Goal: Information Seeking & Learning: Learn about a topic

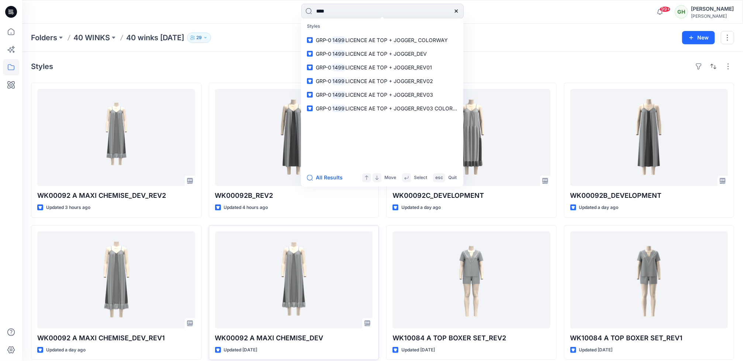
type input "****"
click at [371, 58] on link "GRP-0 1499 LICENCE AE TOP + JOGGER_DEV" at bounding box center [382, 54] width 159 height 14
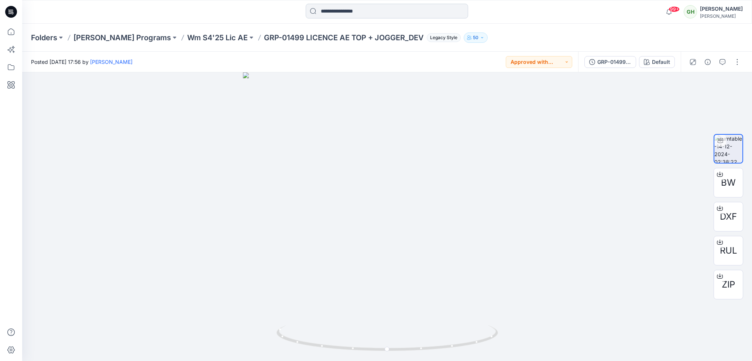
click at [359, 10] on input at bounding box center [387, 11] width 162 height 15
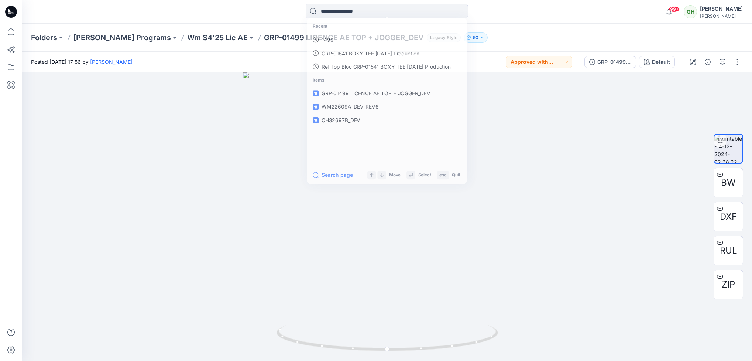
click at [274, 34] on p "GRP-01499 LICENCE AE TOP + JOGGER_DEV" at bounding box center [344, 37] width 160 height 10
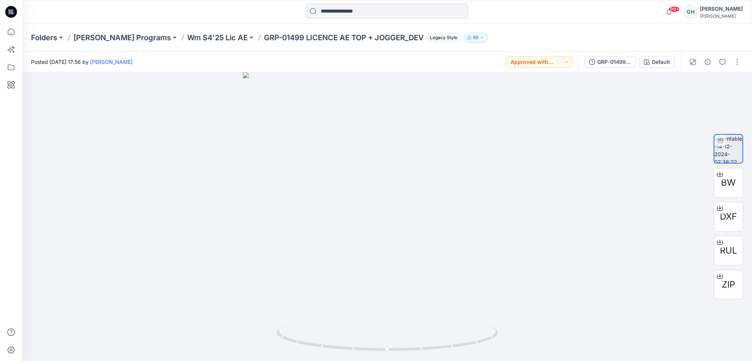
click at [204, 42] on div "Folders Richard Leeds Programs Wm S4'25 Lic AE GRP-01499 LICENCE AE TOP + JOGGE…" at bounding box center [387, 38] width 730 height 28
click at [204, 32] on p "Wm S4'25 Lic AE" at bounding box center [217, 37] width 61 height 10
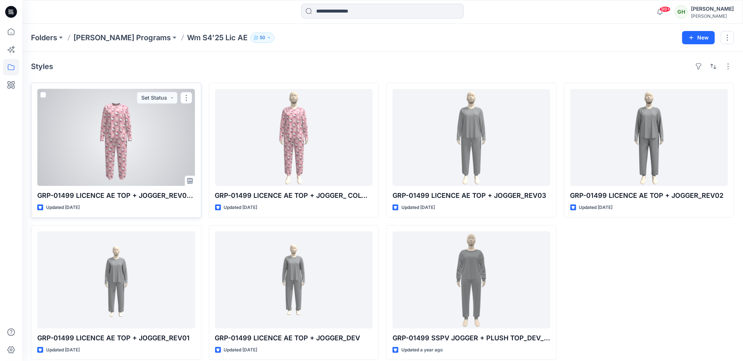
click at [172, 164] on div at bounding box center [116, 137] width 158 height 97
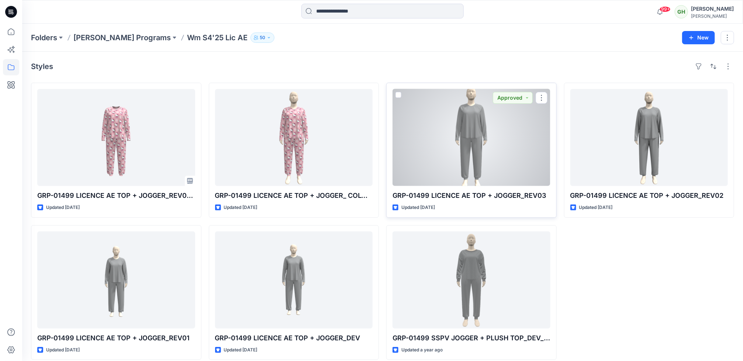
click at [455, 143] on div at bounding box center [472, 137] width 158 height 97
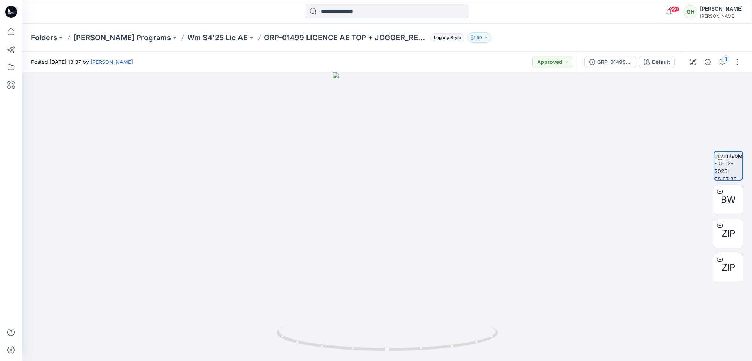
click at [338, 11] on input at bounding box center [387, 11] width 162 height 15
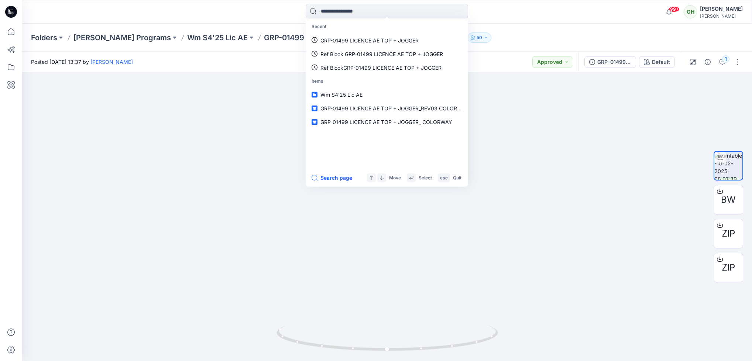
paste input "**********"
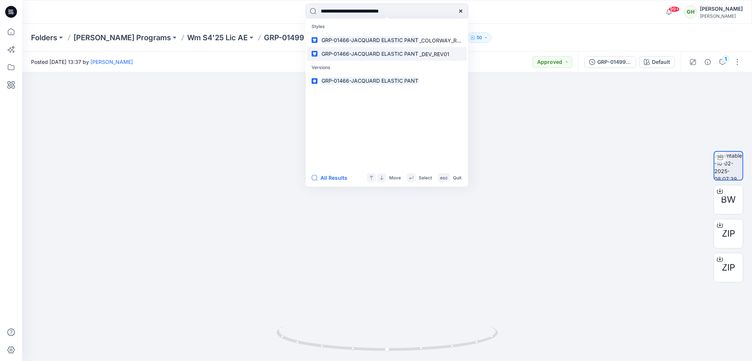
type input "**********"
click at [370, 49] on mark "GRP-01466-JACQUARD ELASTIC PANT" at bounding box center [369, 53] width 99 height 8
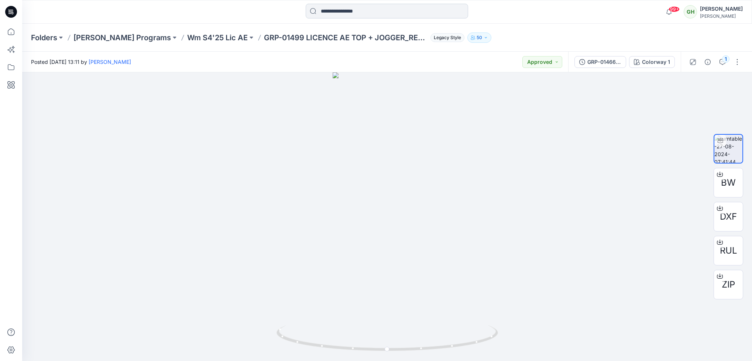
click at [343, 10] on input at bounding box center [387, 11] width 162 height 15
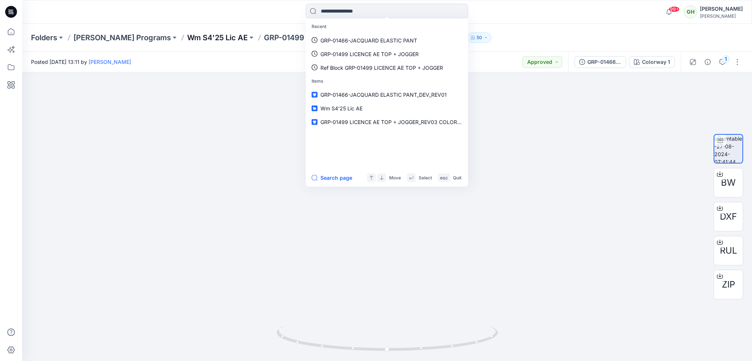
click at [213, 38] on p "Wm S4'25 Lic AE" at bounding box center [217, 37] width 61 height 10
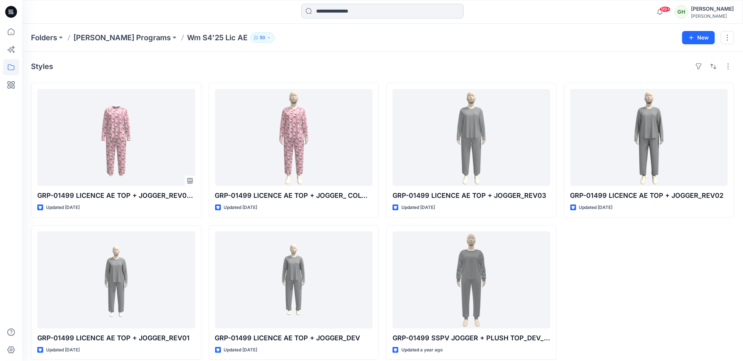
click at [321, 10] on input at bounding box center [382, 11] width 162 height 15
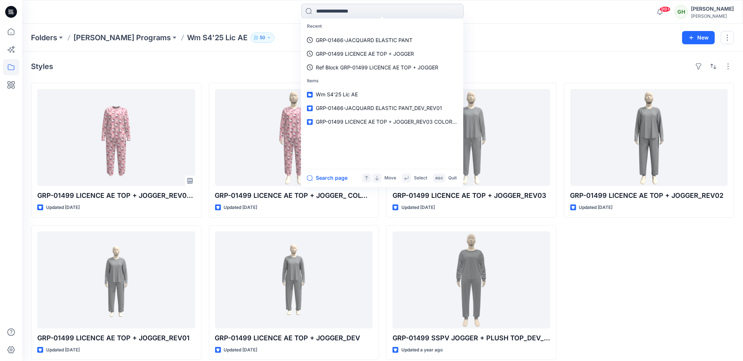
paste input "**********"
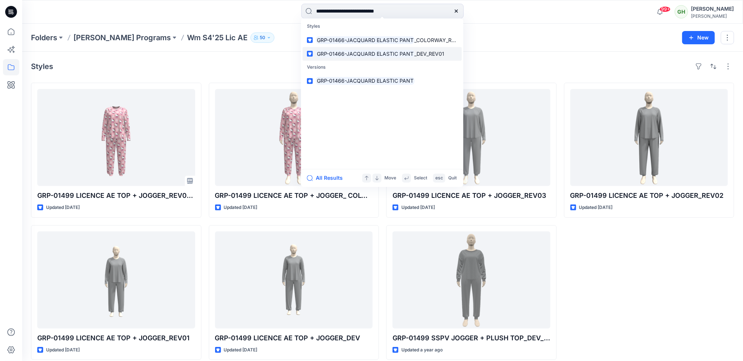
type input "**********"
click at [390, 52] on mark "GRP-01466-JACQUARD ELASTIC PANT" at bounding box center [365, 53] width 99 height 8
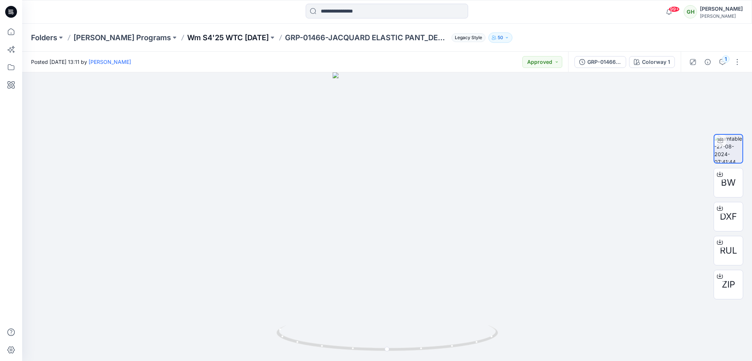
click at [228, 40] on p "Wm S4'25 WTC [DATE]" at bounding box center [228, 37] width 82 height 10
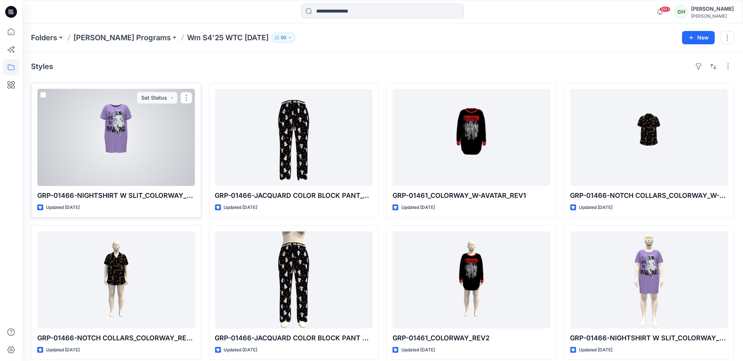
click at [77, 166] on div at bounding box center [116, 137] width 158 height 97
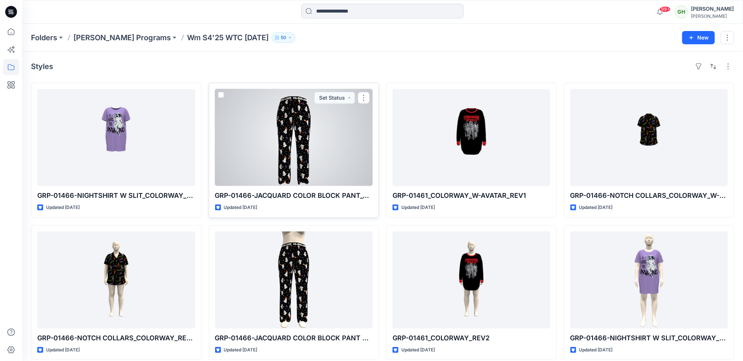
click at [290, 170] on div at bounding box center [294, 137] width 158 height 97
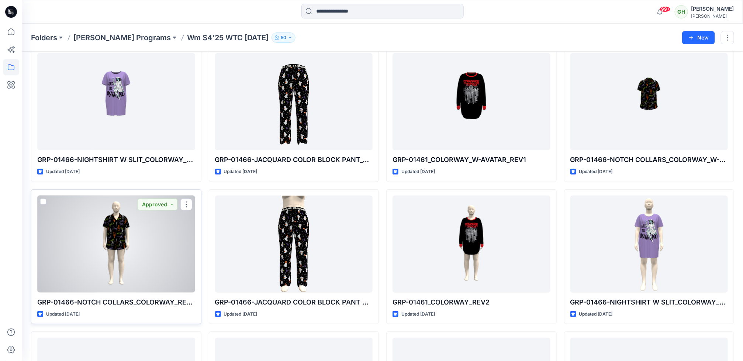
scroll to position [55, 0]
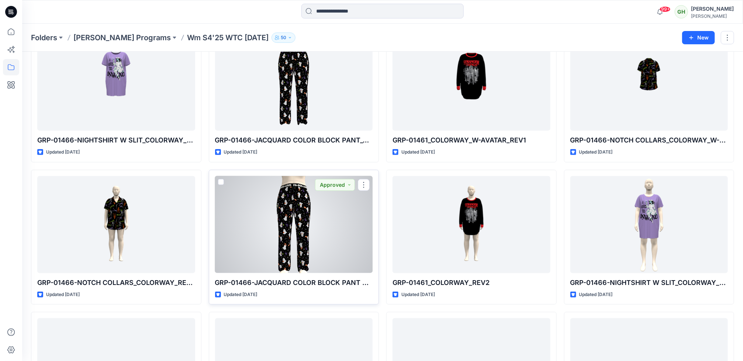
click at [318, 264] on div at bounding box center [294, 224] width 158 height 97
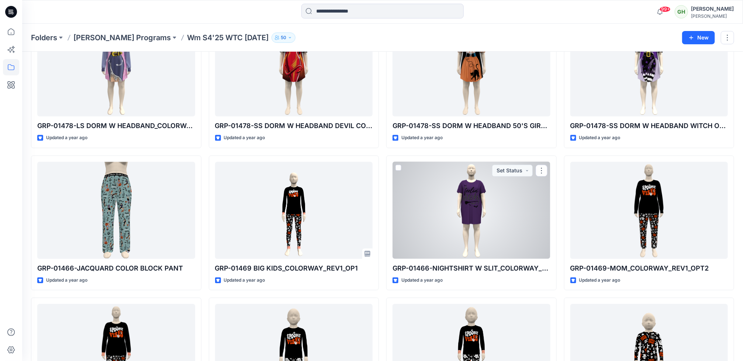
scroll to position [937, 0]
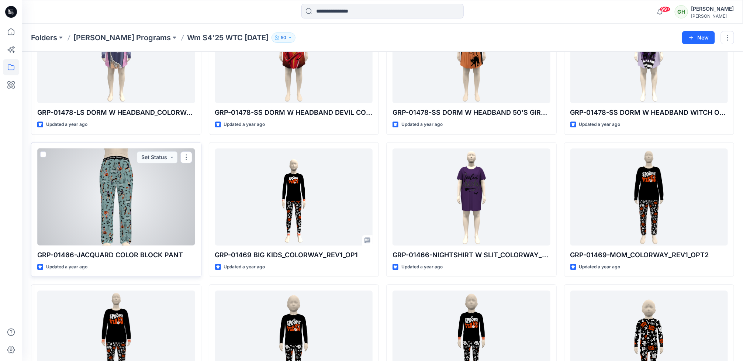
click at [72, 236] on div at bounding box center [116, 196] width 158 height 97
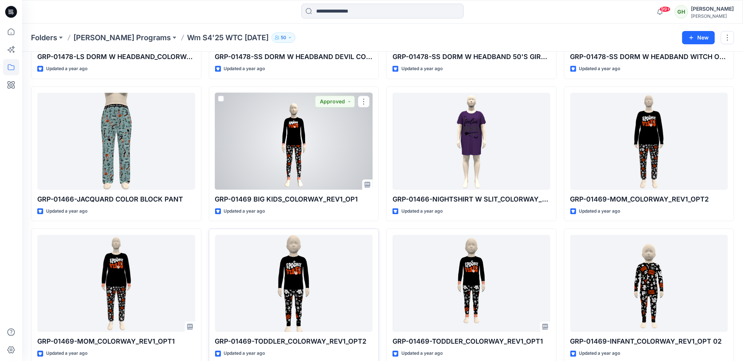
scroll to position [1032, 0]
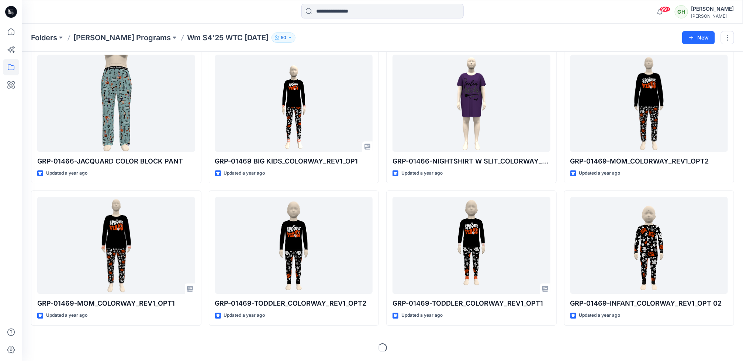
click at [17, 288] on div at bounding box center [11, 192] width 16 height 337
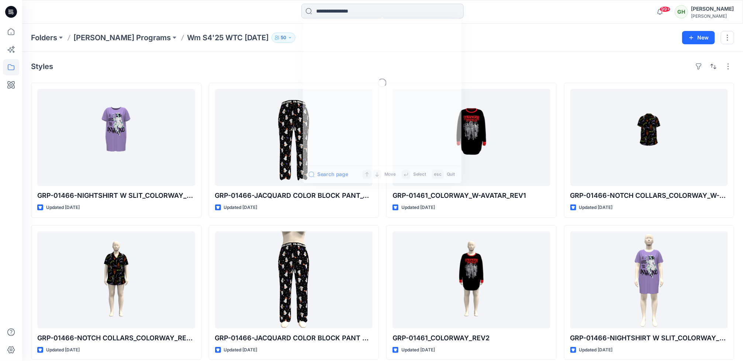
click at [332, 13] on input at bounding box center [382, 11] width 162 height 15
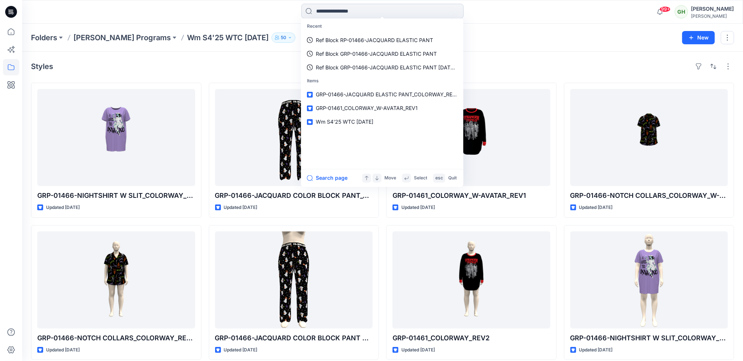
paste input "*********"
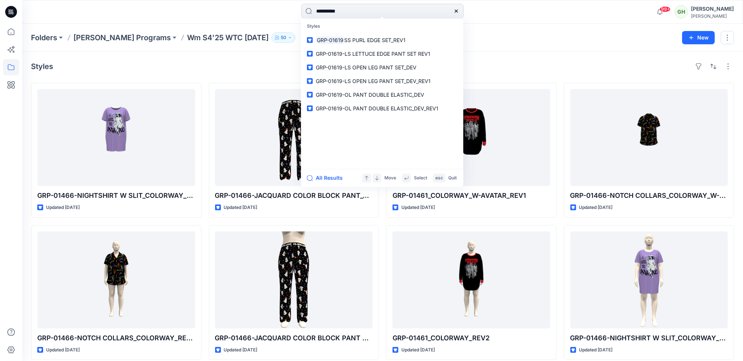
drag, startPoint x: 356, startPoint y: 10, endPoint x: 314, endPoint y: 8, distance: 41.4
click at [314, 8] on input "*********" at bounding box center [382, 11] width 162 height 15
paste input "**********"
type input "*********"
click at [327, 179] on button "All Results" at bounding box center [327, 178] width 41 height 9
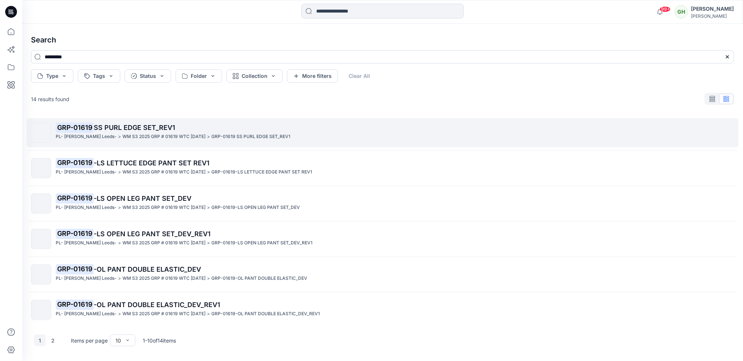
click at [123, 140] on p "WM S3 2025 GRP # 01619 WTC HALLOWEEN" at bounding box center [164, 137] width 83 height 8
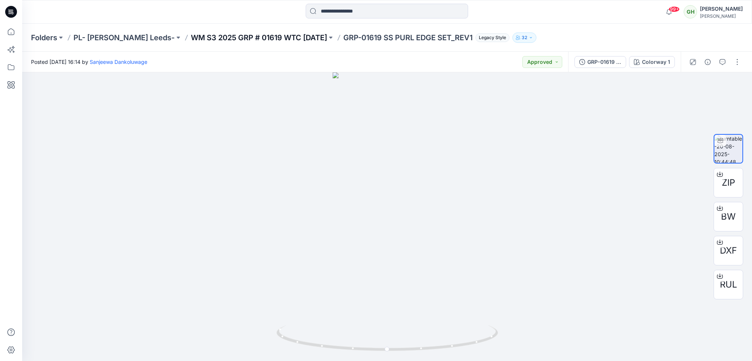
click at [257, 34] on p "WM S3 2025 GRP # 01619 WTC HALLOWEEN" at bounding box center [259, 37] width 136 height 10
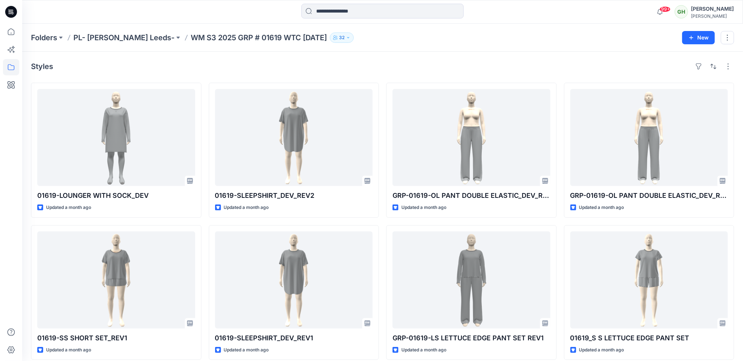
click at [408, 65] on div "Styles" at bounding box center [382, 67] width 703 height 12
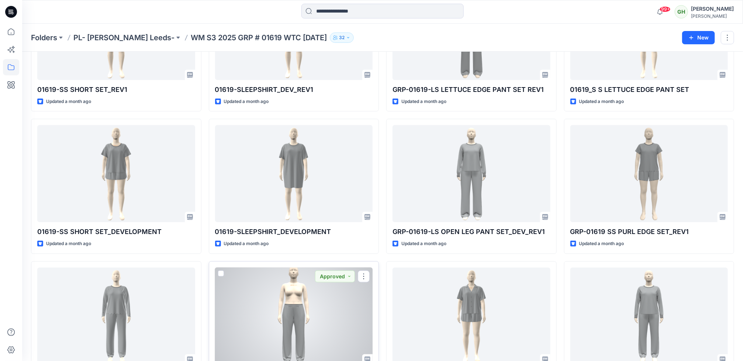
scroll to position [183, 0]
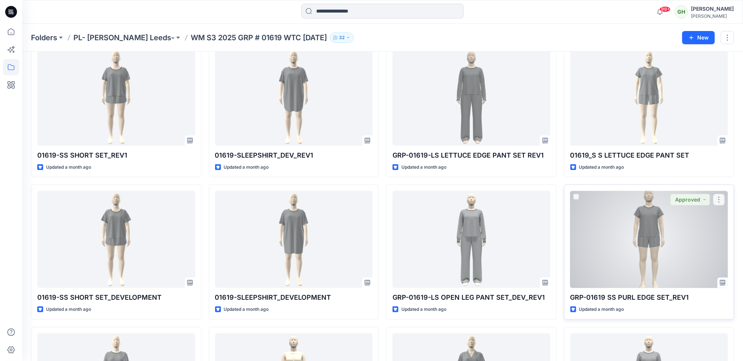
click at [579, 230] on div at bounding box center [649, 239] width 158 height 97
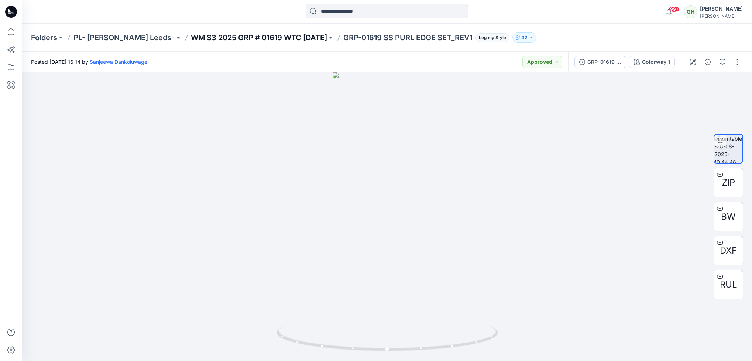
click at [216, 39] on p "WM S3 2025 GRP # 01619 WTC HALLOWEEN" at bounding box center [259, 37] width 136 height 10
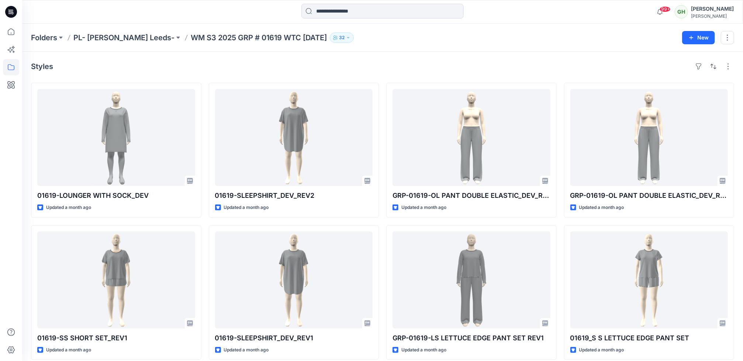
click at [0, 257] on html "99+ Notifications Sanjeewa Dankoluwage shared WM22608A ESSENTIALS TEE REV3 in S…" at bounding box center [371, 326] width 743 height 653
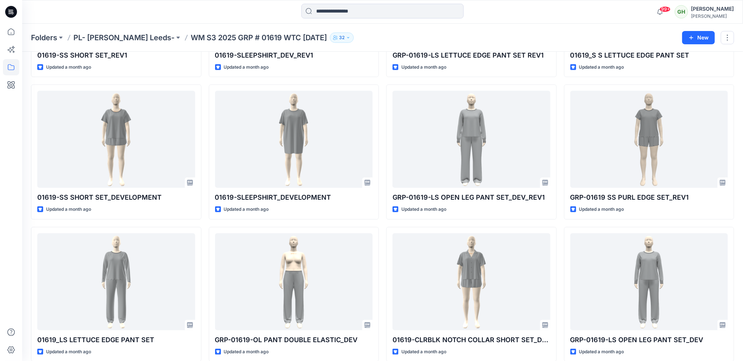
scroll to position [293, 0]
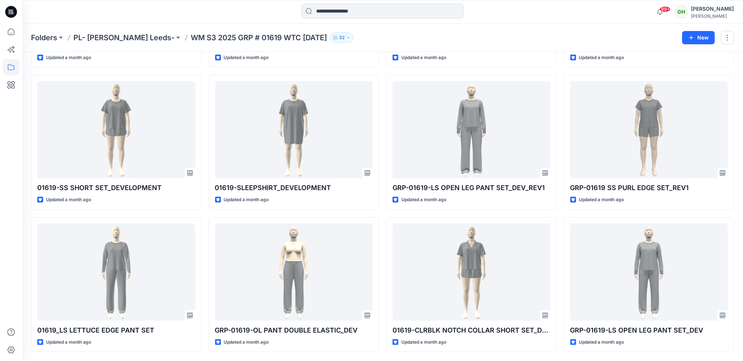
click at [7, 236] on div at bounding box center [11, 192] width 16 height 337
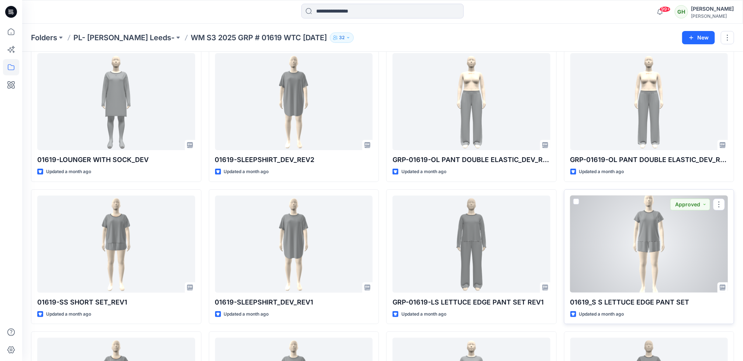
scroll to position [0, 0]
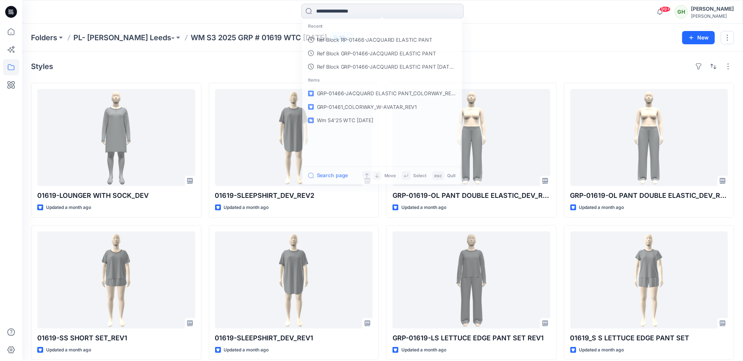
click at [391, 14] on input at bounding box center [382, 11] width 162 height 15
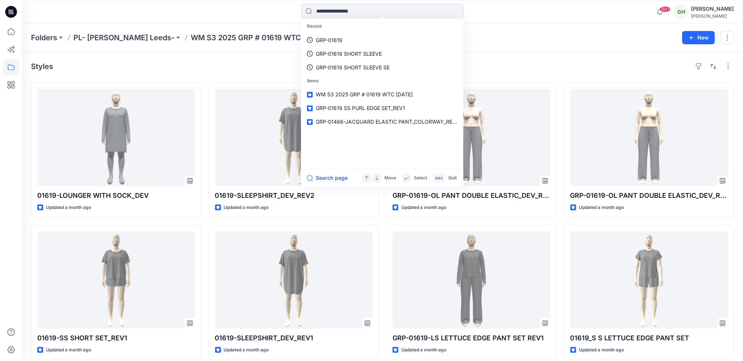
paste input "**********"
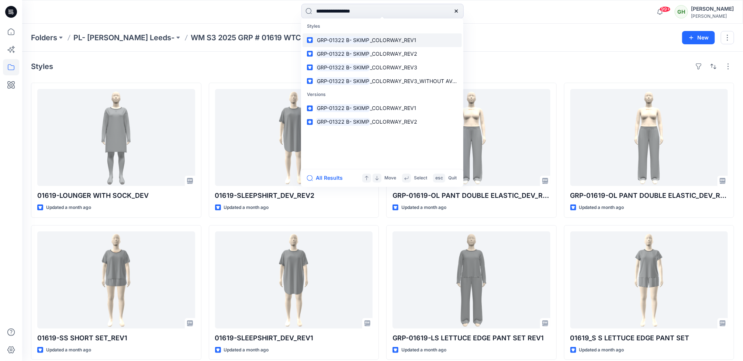
type input "**********"
click at [371, 41] on span "_COLORWAY_REV1" at bounding box center [393, 40] width 46 height 6
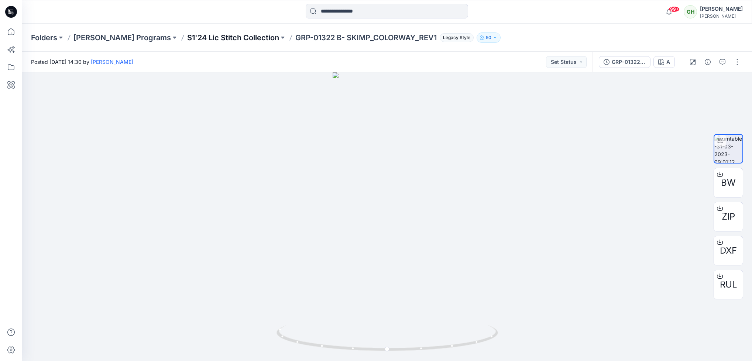
click at [230, 39] on p "S1'24 Lic Stitch Collection" at bounding box center [233, 37] width 92 height 10
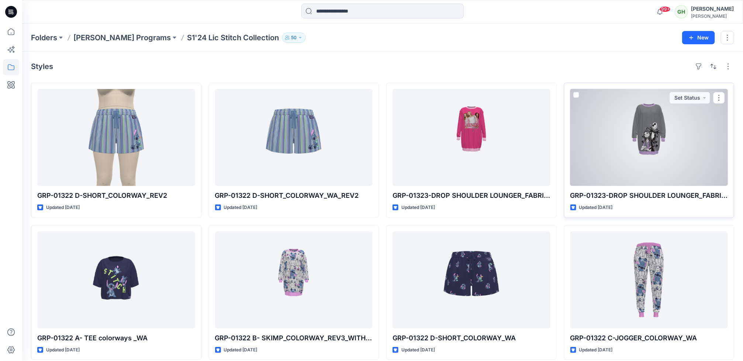
click at [681, 145] on div at bounding box center [649, 137] width 158 height 97
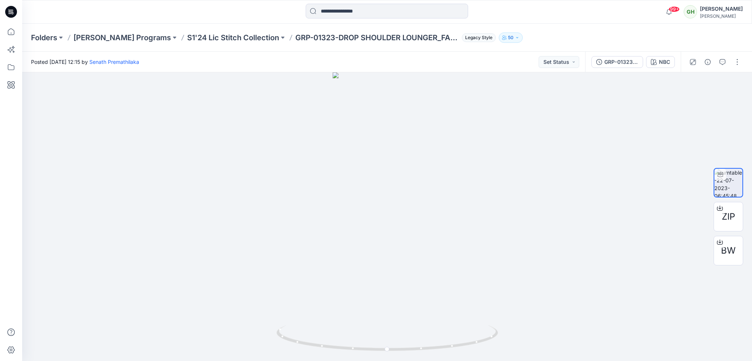
click at [11, 10] on icon at bounding box center [12, 10] width 4 height 0
click at [235, 34] on p "S1'24 Lic Stitch Collection" at bounding box center [233, 37] width 92 height 10
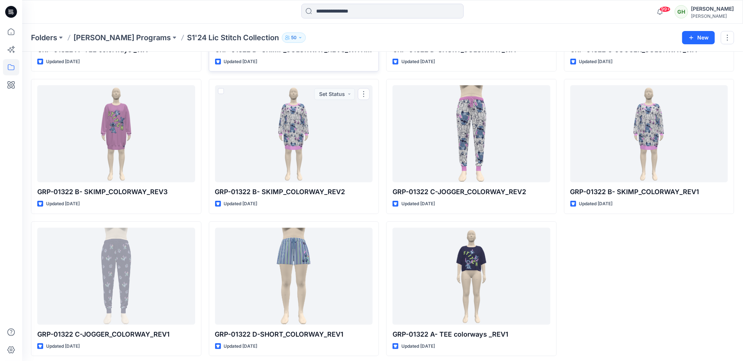
scroll to position [293, 0]
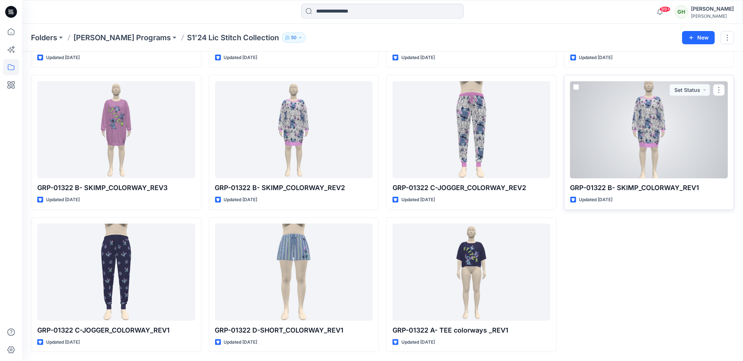
click at [628, 131] on div at bounding box center [649, 129] width 158 height 97
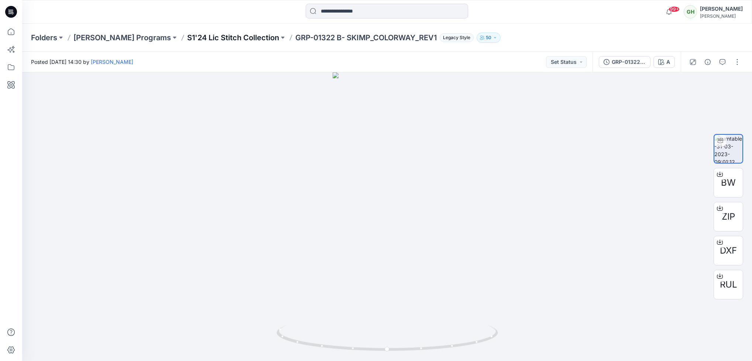
click at [201, 35] on p "S1'24 Lic Stitch Collection" at bounding box center [233, 37] width 92 height 10
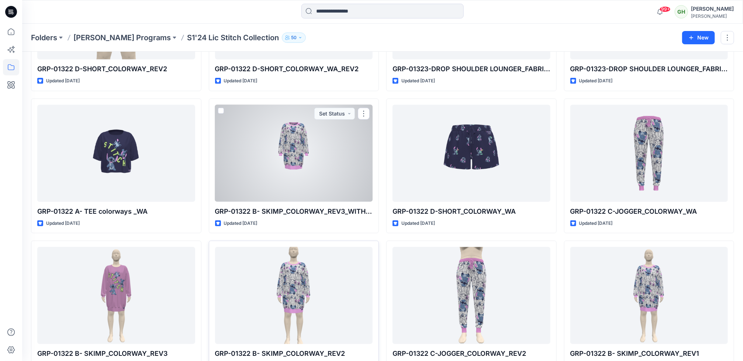
scroll to position [221, 0]
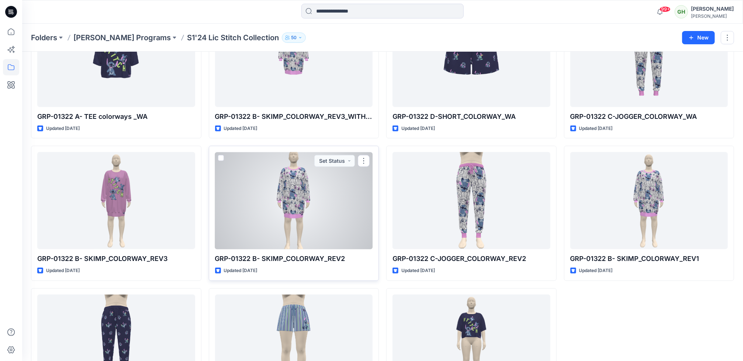
click at [318, 229] on div at bounding box center [294, 200] width 158 height 97
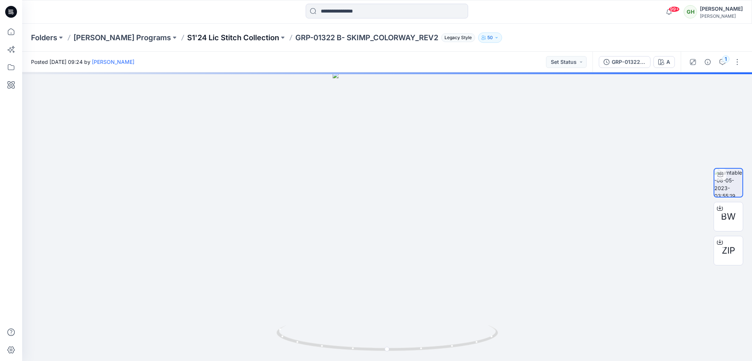
click at [251, 34] on p "S1'24 Lic Stitch Collection" at bounding box center [233, 37] width 92 height 10
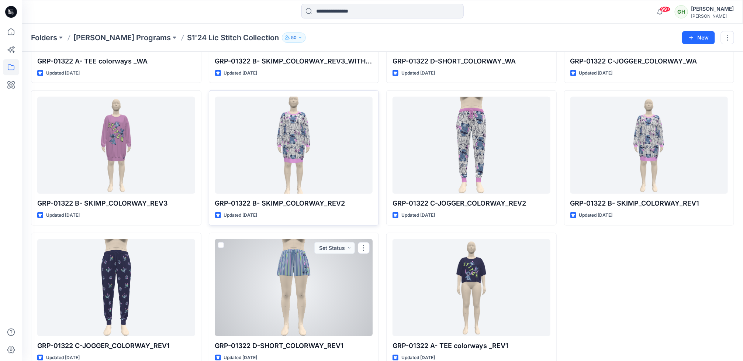
scroll to position [293, 0]
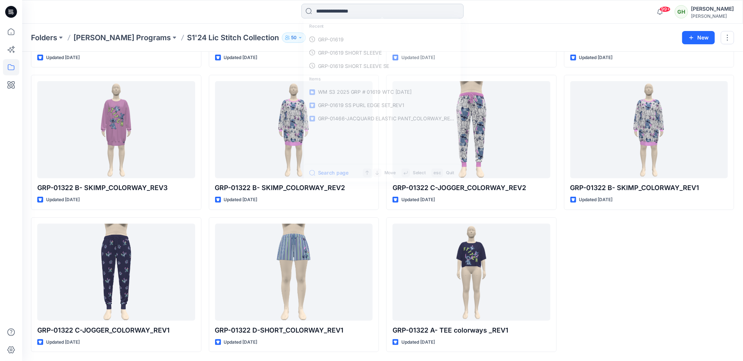
click at [326, 10] on input at bounding box center [382, 11] width 162 height 15
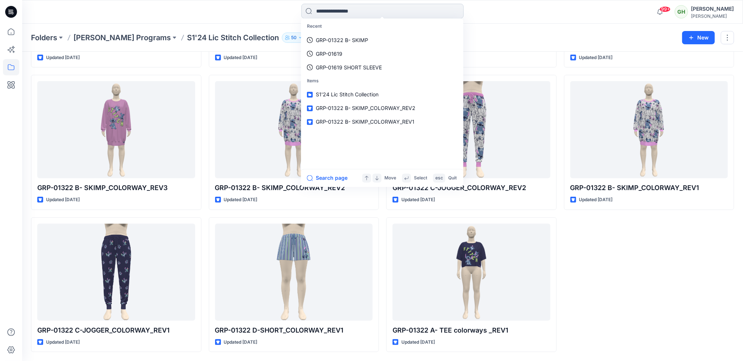
paste input "**********"
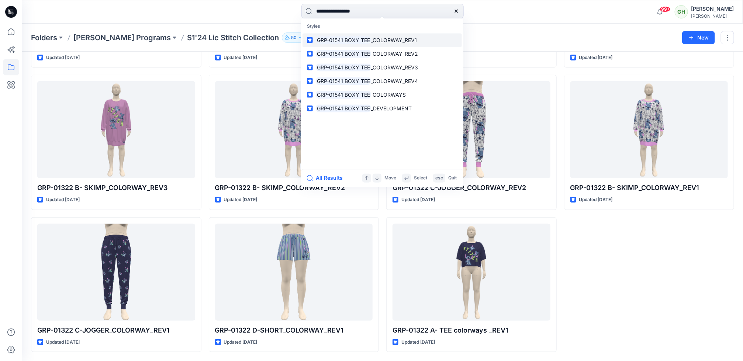
type input "**********"
click at [340, 38] on mark "GRP-01541 BOXY TEE" at bounding box center [343, 40] width 55 height 8
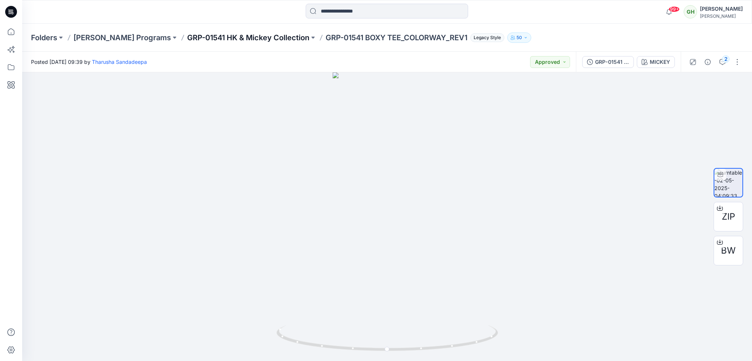
click at [246, 39] on p "GRP-01541 HK & Mickey Collection" at bounding box center [248, 37] width 122 height 10
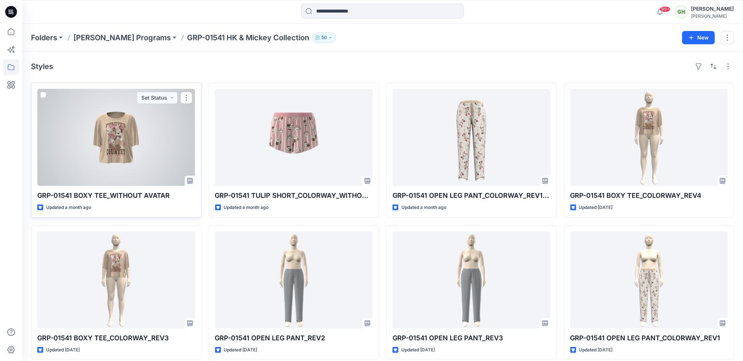
click at [129, 162] on div at bounding box center [116, 137] width 158 height 97
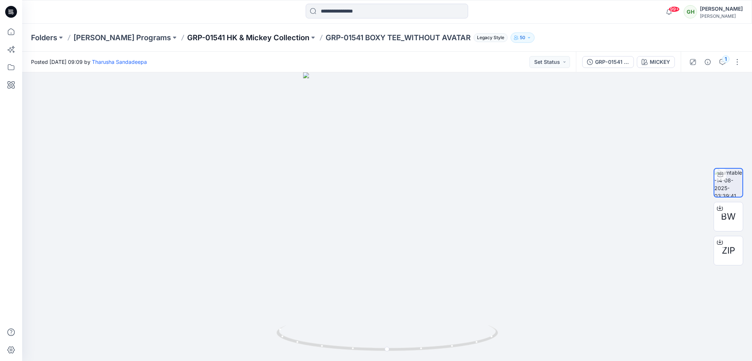
click at [236, 36] on p "GRP-01541 HK & Mickey Collection" at bounding box center [248, 37] width 122 height 10
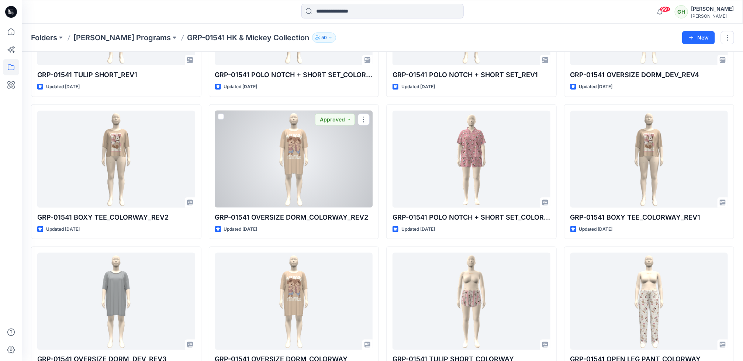
scroll to position [604, 0]
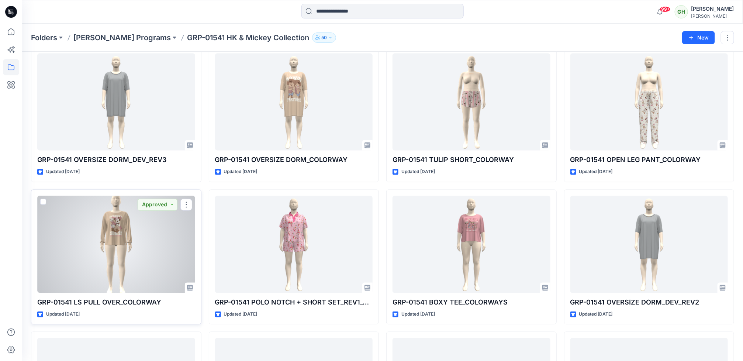
click at [121, 274] on div at bounding box center [116, 244] width 158 height 97
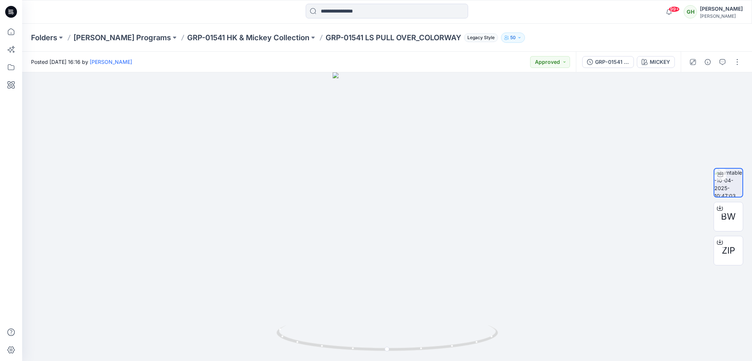
click at [9, 13] on icon at bounding box center [11, 12] width 12 height 12
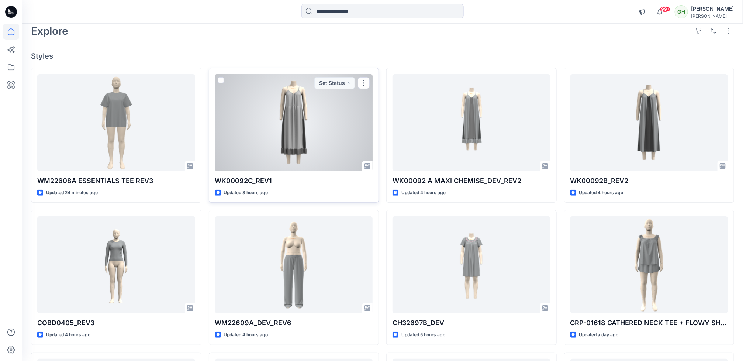
scroll to position [55, 0]
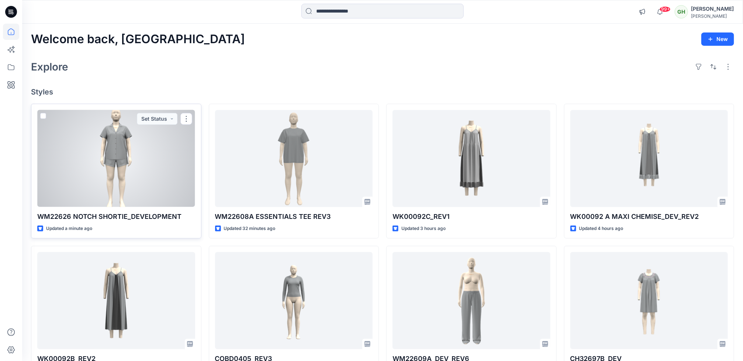
click at [102, 170] on div at bounding box center [116, 158] width 158 height 97
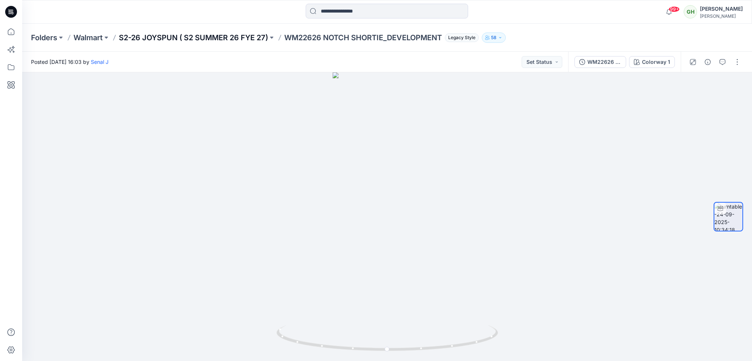
click at [163, 38] on p "S2-26 JOYSPUN ( S2 SUMMER 26 FYE 27)" at bounding box center [193, 37] width 149 height 10
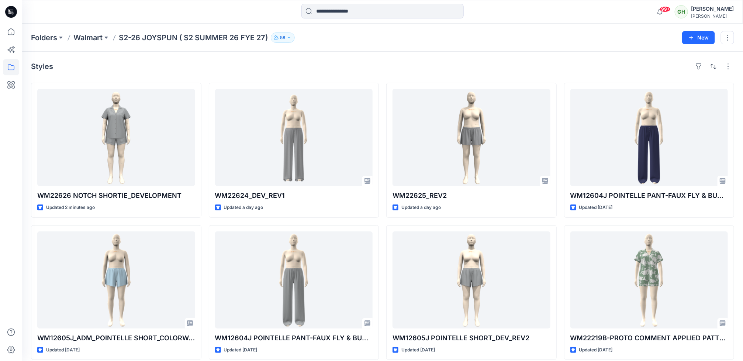
click at [9, 9] on icon at bounding box center [8, 9] width 1 height 0
